Goal: Task Accomplishment & Management: Use online tool/utility

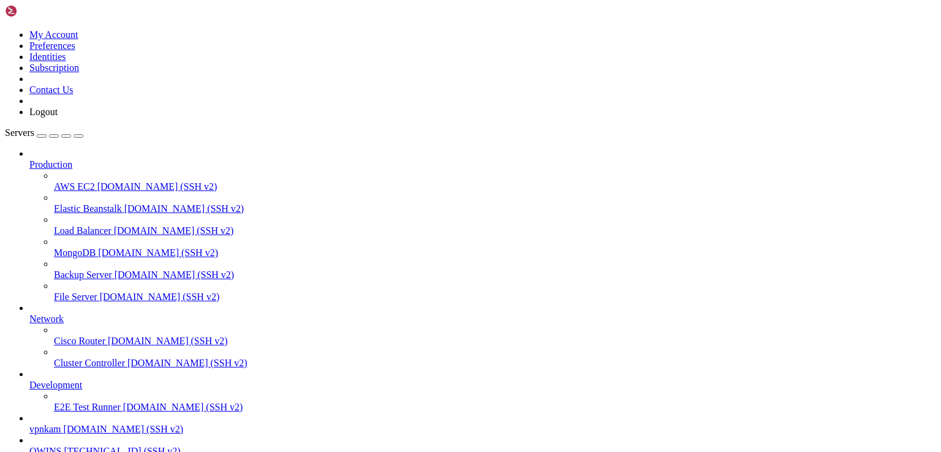
scroll to position [12, 1]
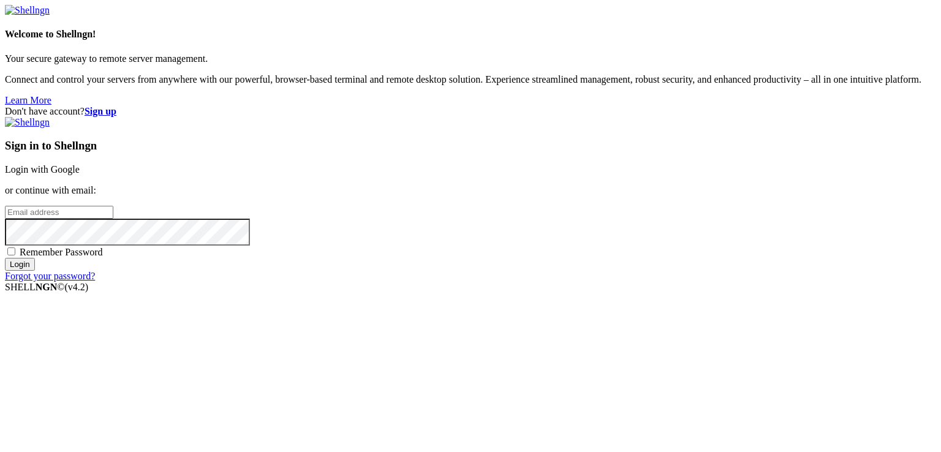
click at [80, 164] on link "Login with Google" at bounding box center [42, 169] width 75 height 10
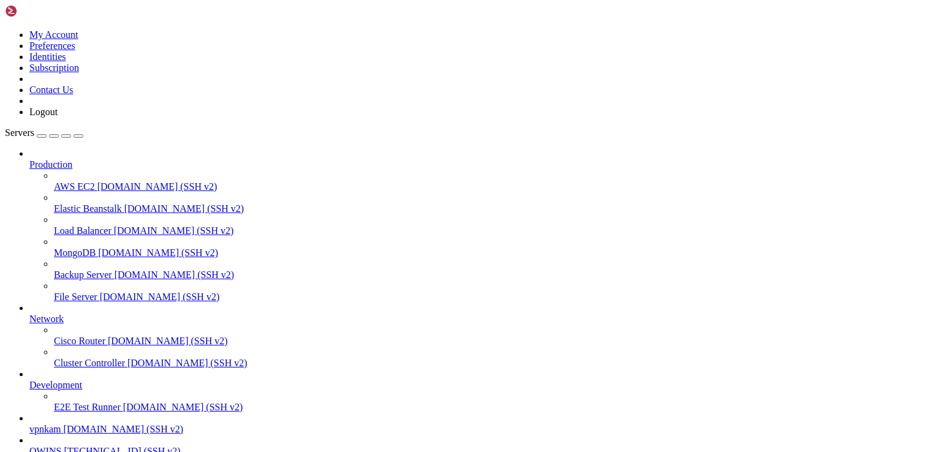
scroll to position [4552, 0]
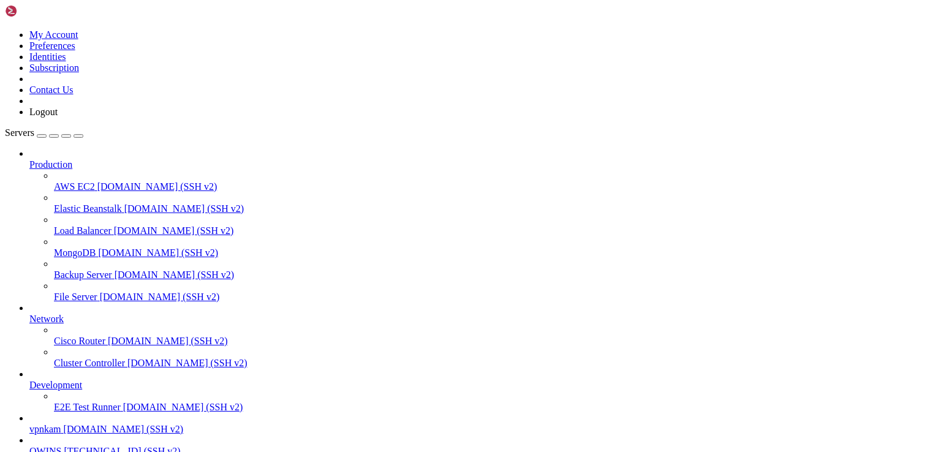
drag, startPoint x: 51, startPoint y: 1023, endPoint x: 10, endPoint y: 833, distance: 194.3
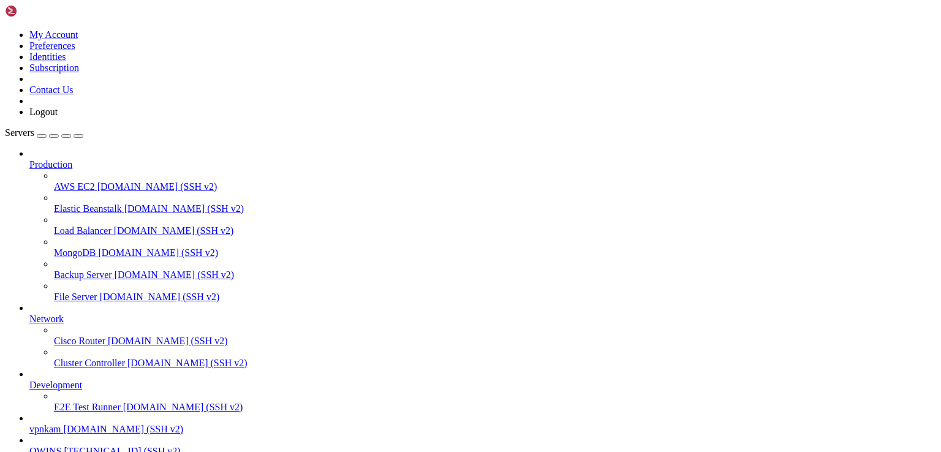
copy div "root@25a3a1673f72:/vpnkamchatka# git pull hint: Pulling without specifying how …"
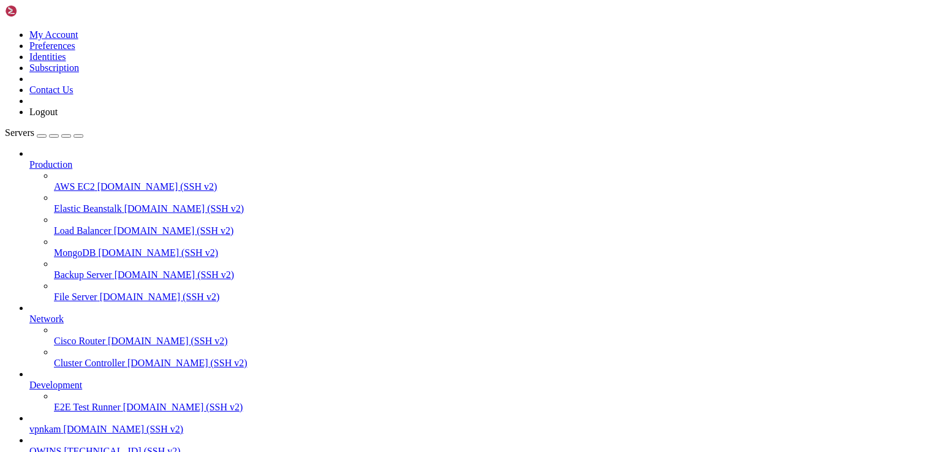
scroll to position [12, 1]
drag, startPoint x: 48, startPoint y: 1014, endPoint x: 9, endPoint y: 842, distance: 176.0
copy div "root@25a3a1673f72:/vpnkamchatka# git stash push -- db.sqlite3 temp/ Saved worki…"
drag, startPoint x: 165, startPoint y: 1036, endPoint x: 156, endPoint y: 1030, distance: 11.0
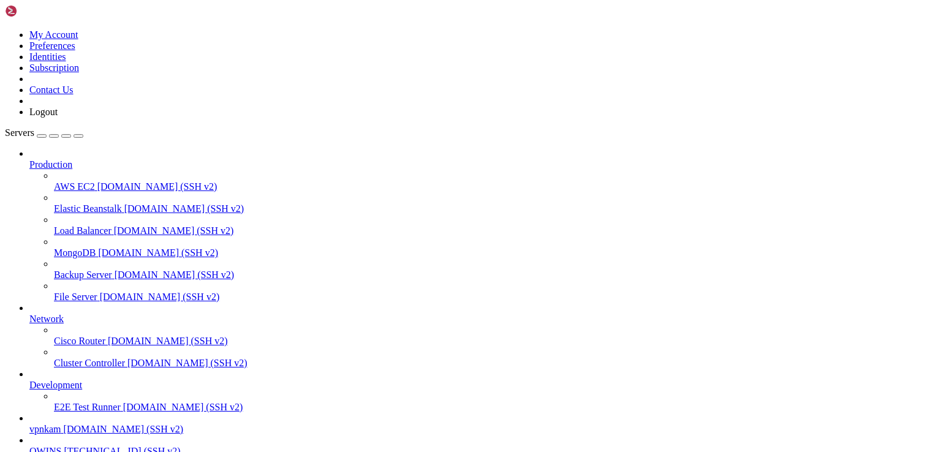
scroll to position [5567, 0]
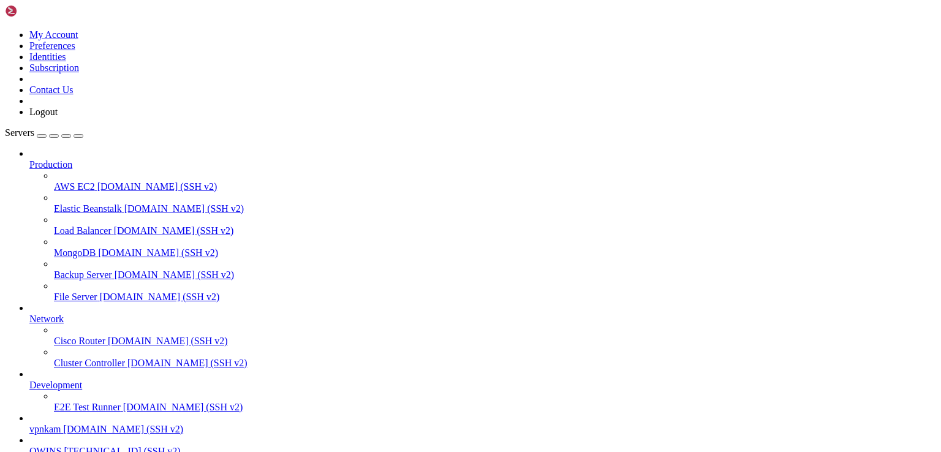
scroll to position [5787, 0]
drag, startPoint x: 252, startPoint y: 1065, endPoint x: 10, endPoint y: 743, distance: 402.6
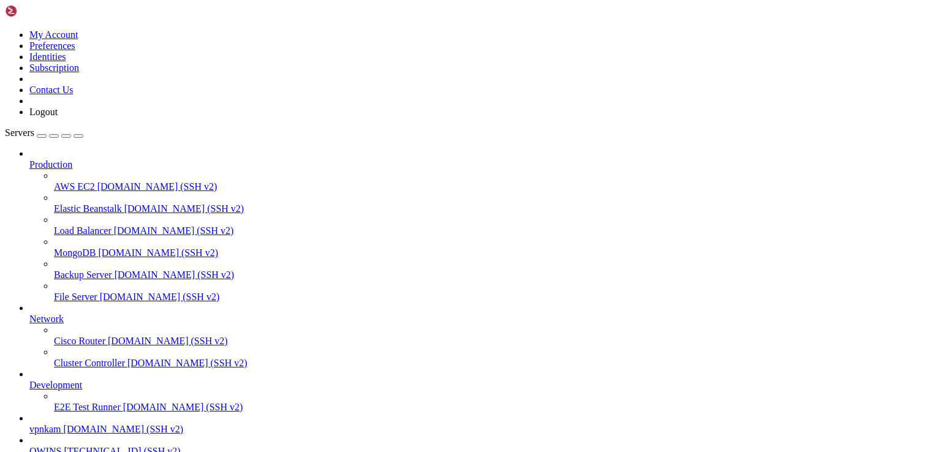
copy div "root@25a3a1673f72:/vpnkamchatka# git commit -m "ignore __pycache__" [master a1a…"
